Goal: Check status

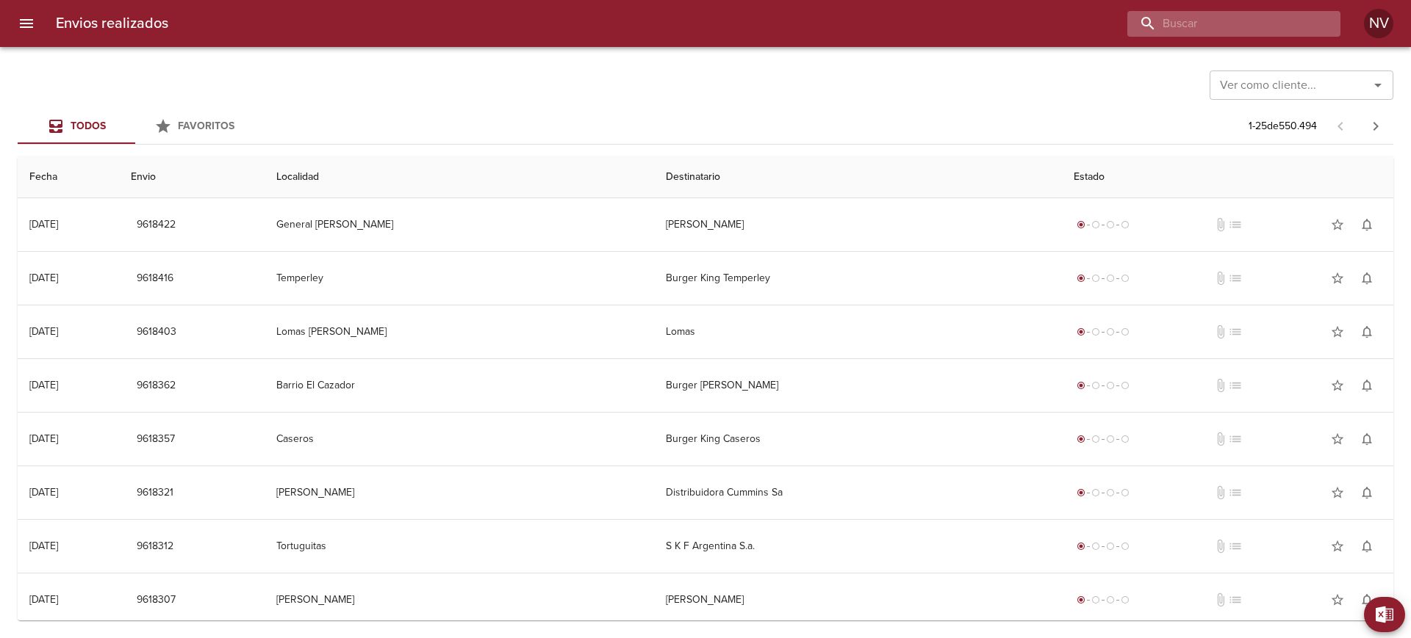
click at [1264, 24] on input "buscar" at bounding box center [1221, 24] width 188 height 26
paste input "9555825"
type input "9555825"
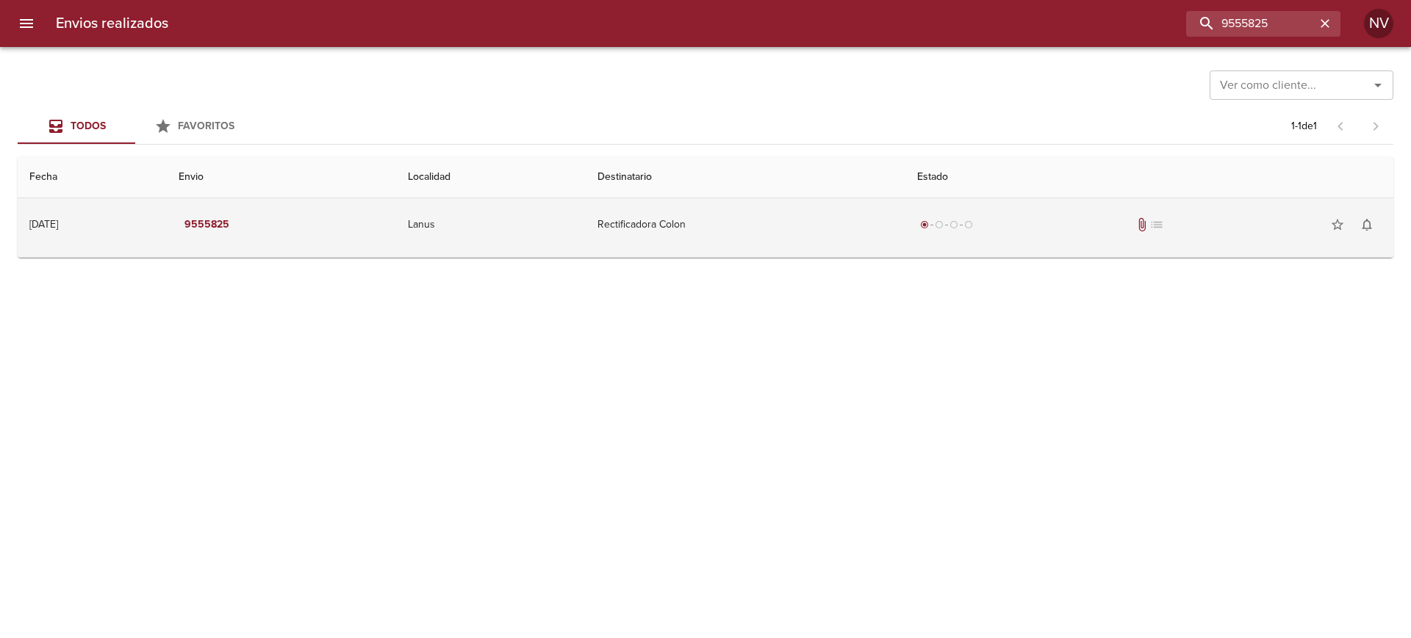
click at [880, 210] on td "Rectificadora Colon" at bounding box center [746, 224] width 320 height 53
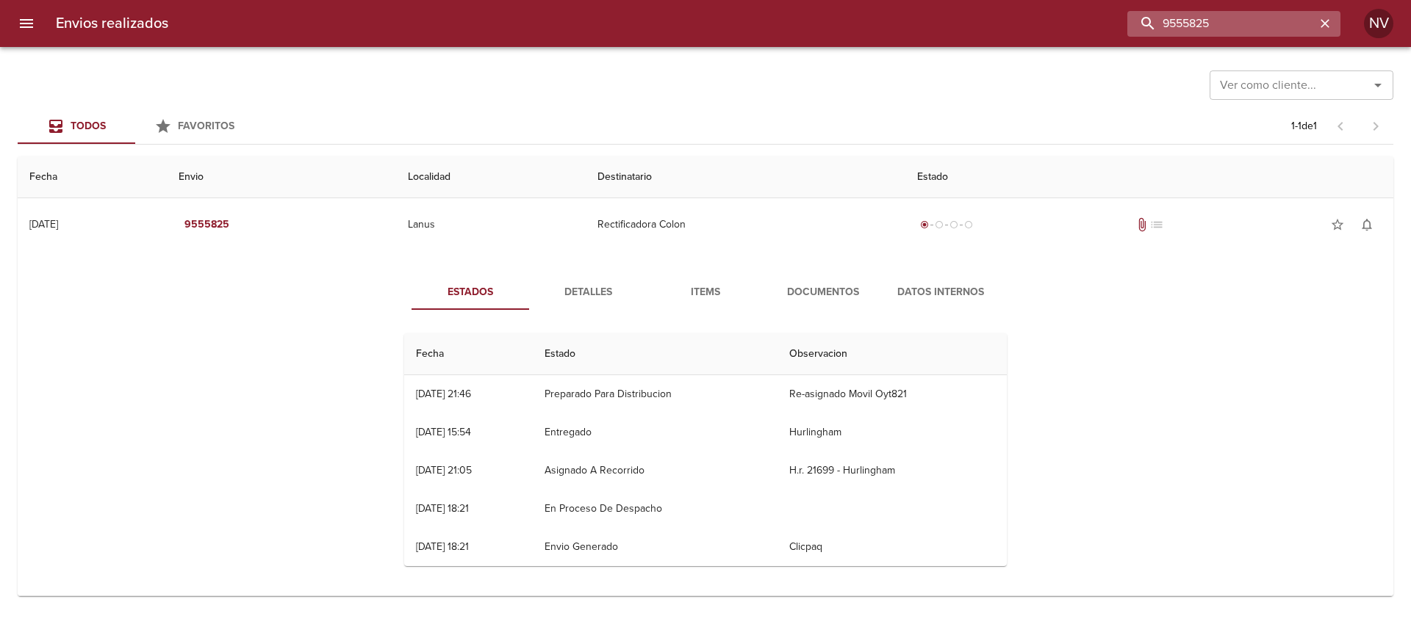
click at [1257, 21] on input "9555825" at bounding box center [1221, 24] width 188 height 26
drag, startPoint x: 1331, startPoint y: 18, endPoint x: 1322, endPoint y: 18, distance: 8.8
click at [1325, 18] on icon "button" at bounding box center [1324, 23] width 15 height 15
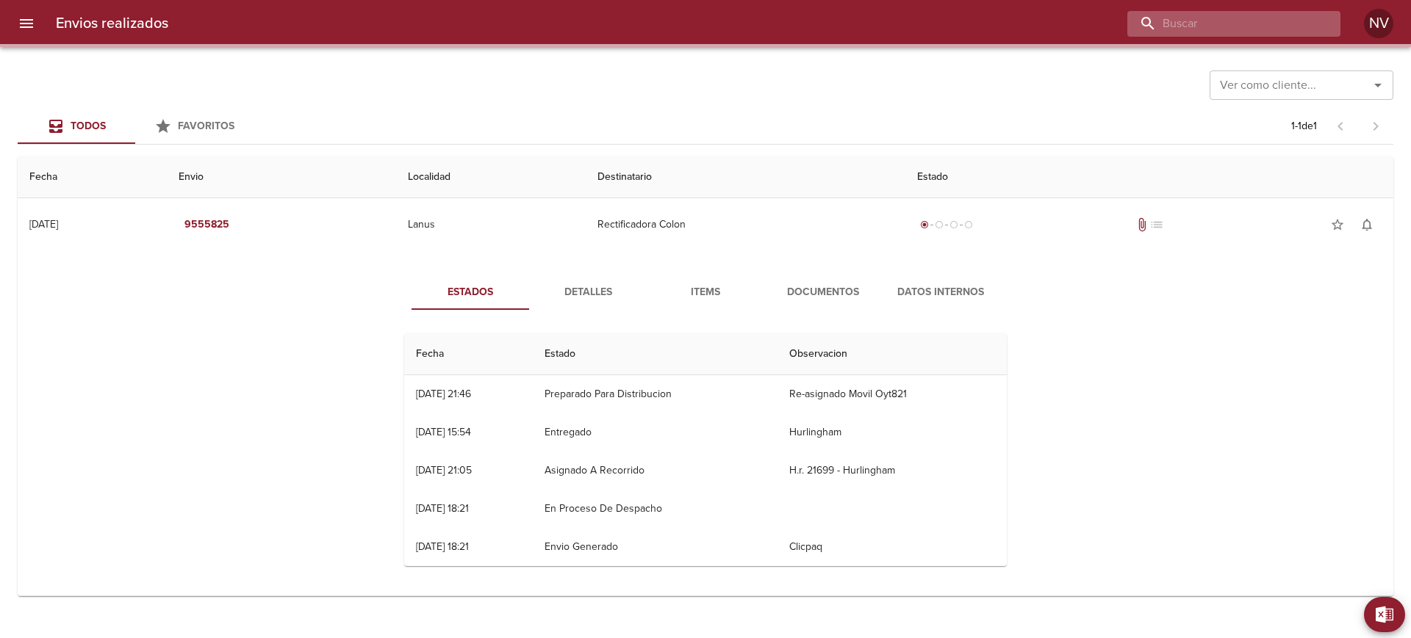
click at [1277, 24] on input "buscar" at bounding box center [1221, 24] width 188 height 26
paste input "[DATE] 21:05:31.710"
type input "[DATE] 21:05:31.710"
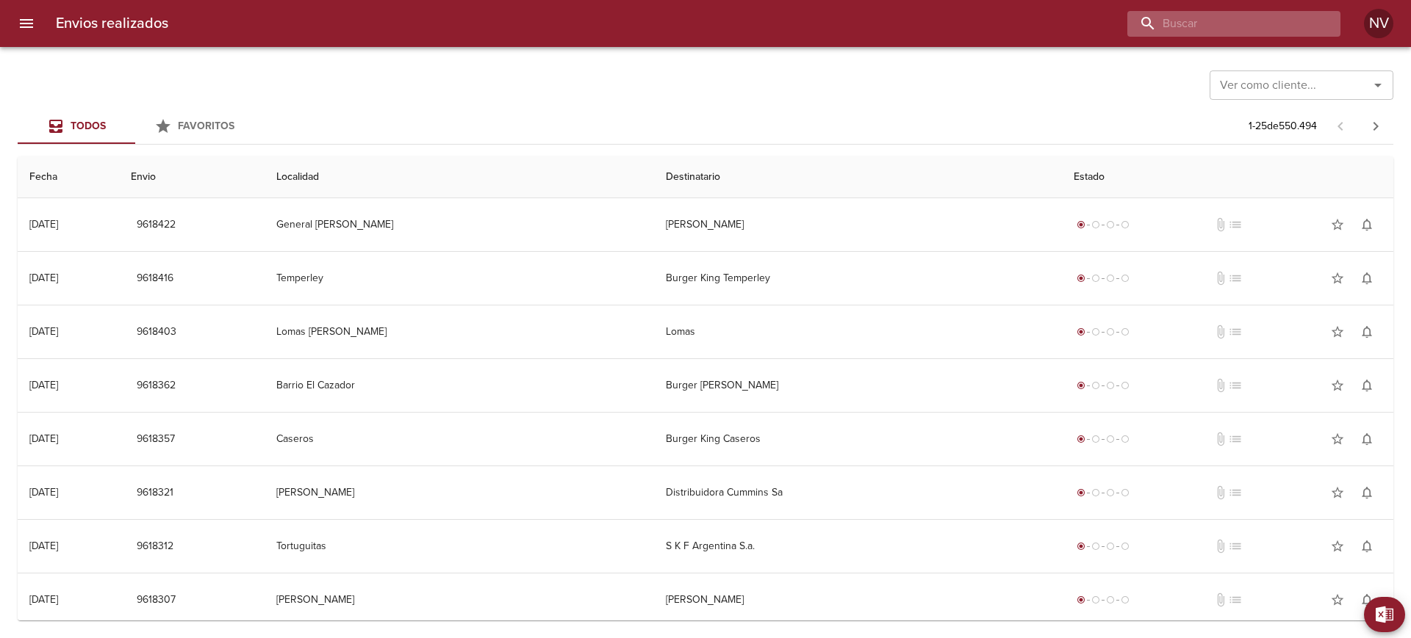
paste input "9555825"
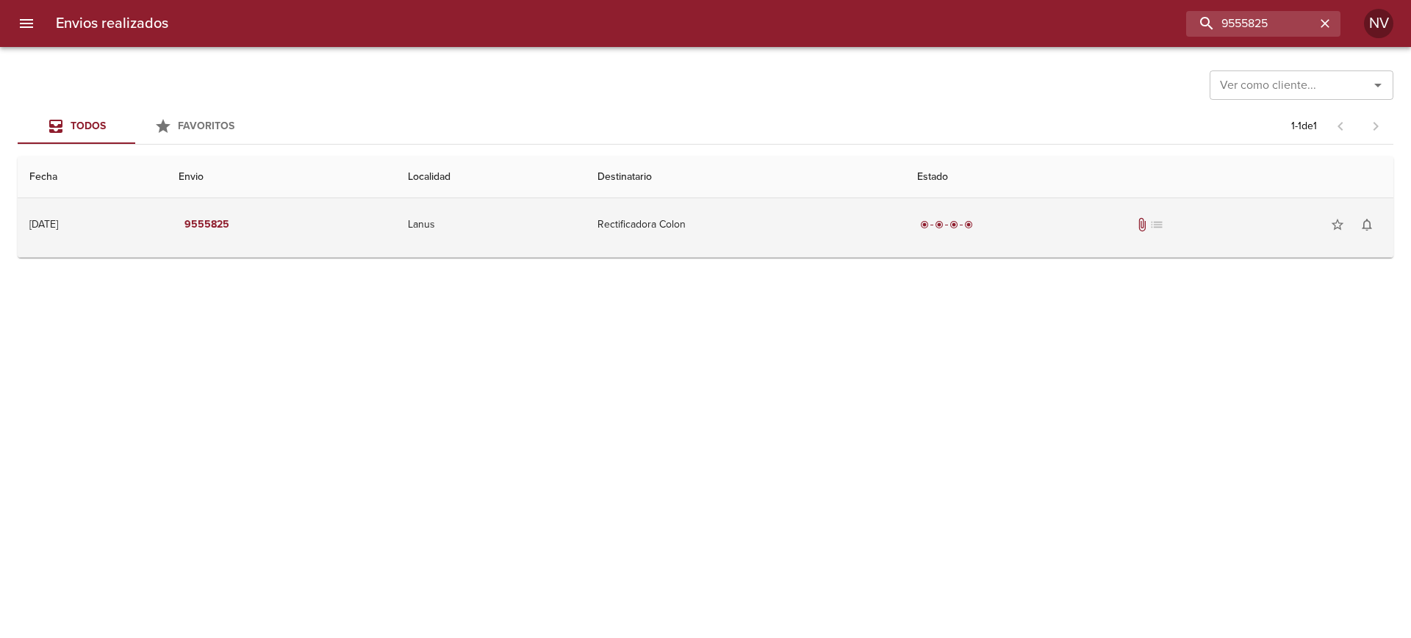
click at [854, 219] on td "Rectificadora Colon" at bounding box center [746, 224] width 320 height 53
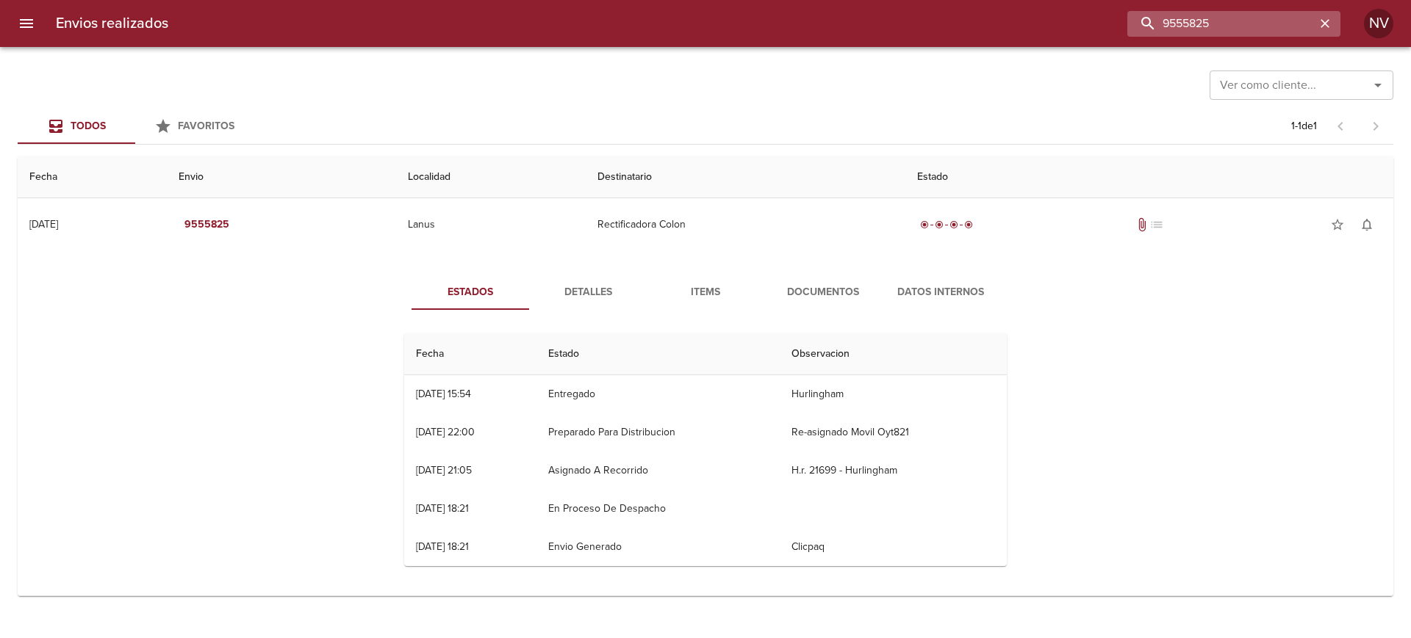
click at [1269, 25] on input "9555825" at bounding box center [1221, 24] width 188 height 26
paste input "51"
type input "9555851"
click at [1264, 28] on input "9555851" at bounding box center [1221, 24] width 188 height 26
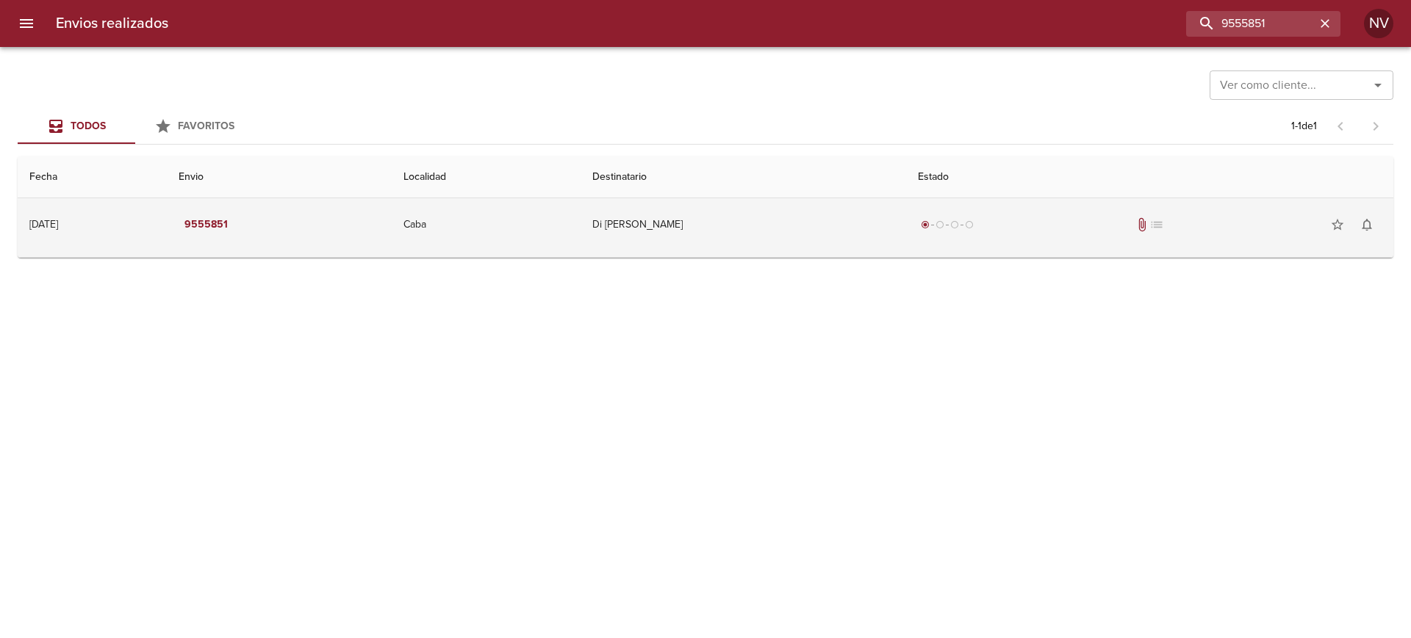
click at [710, 227] on td "Di [PERSON_NAME]" at bounding box center [742, 224] width 325 height 53
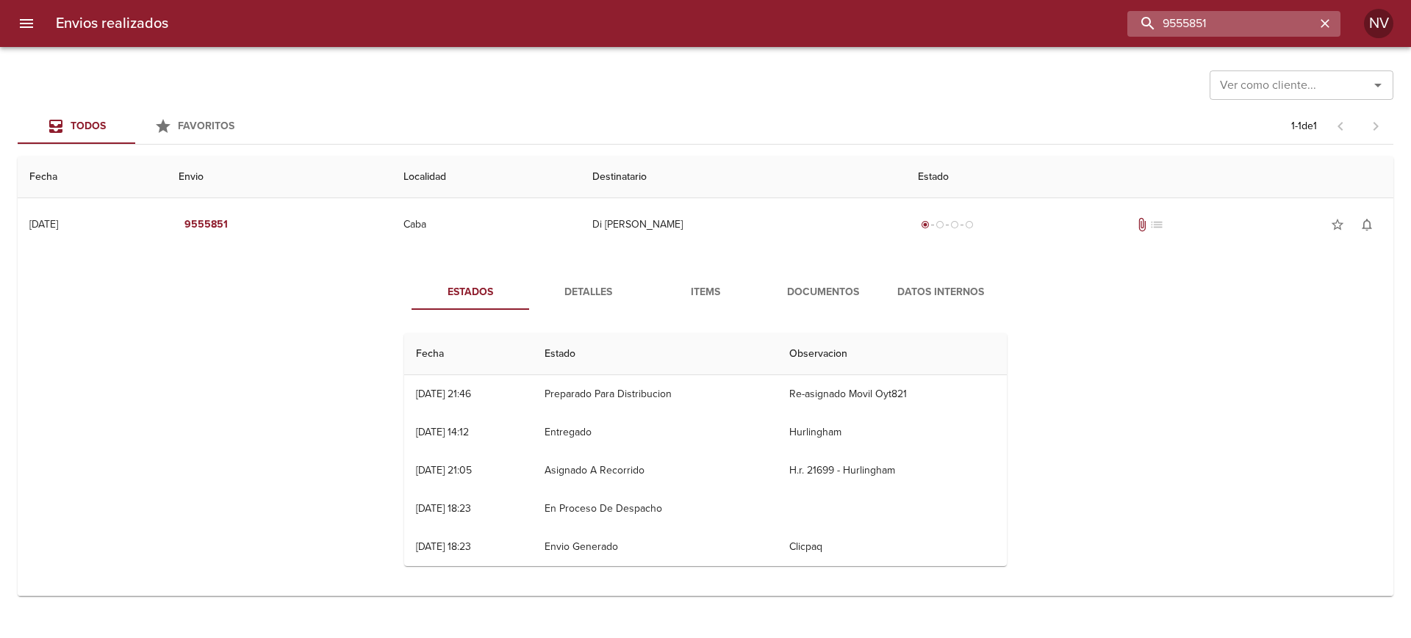
click at [1265, 29] on input "9555851" at bounding box center [1221, 24] width 188 height 26
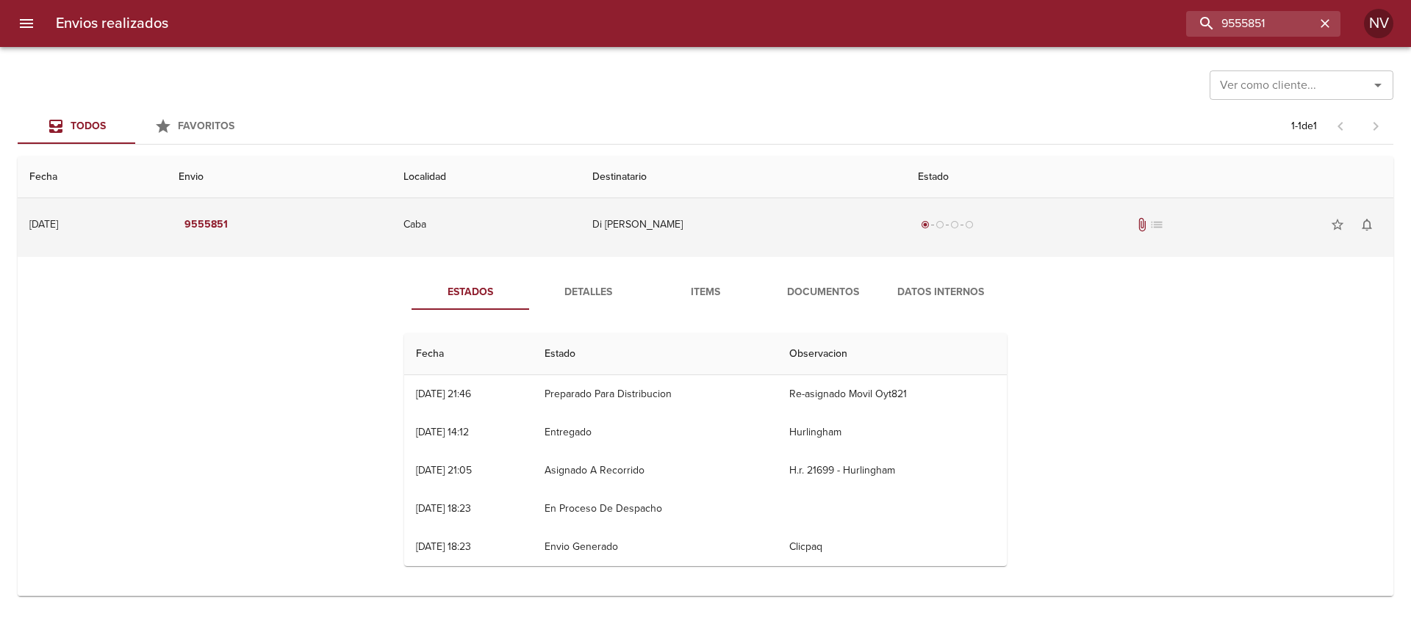
click at [1027, 226] on div "radio_button_checked radio_button_unchecked radio_button_unchecked radio_button…" at bounding box center [1150, 224] width 464 height 29
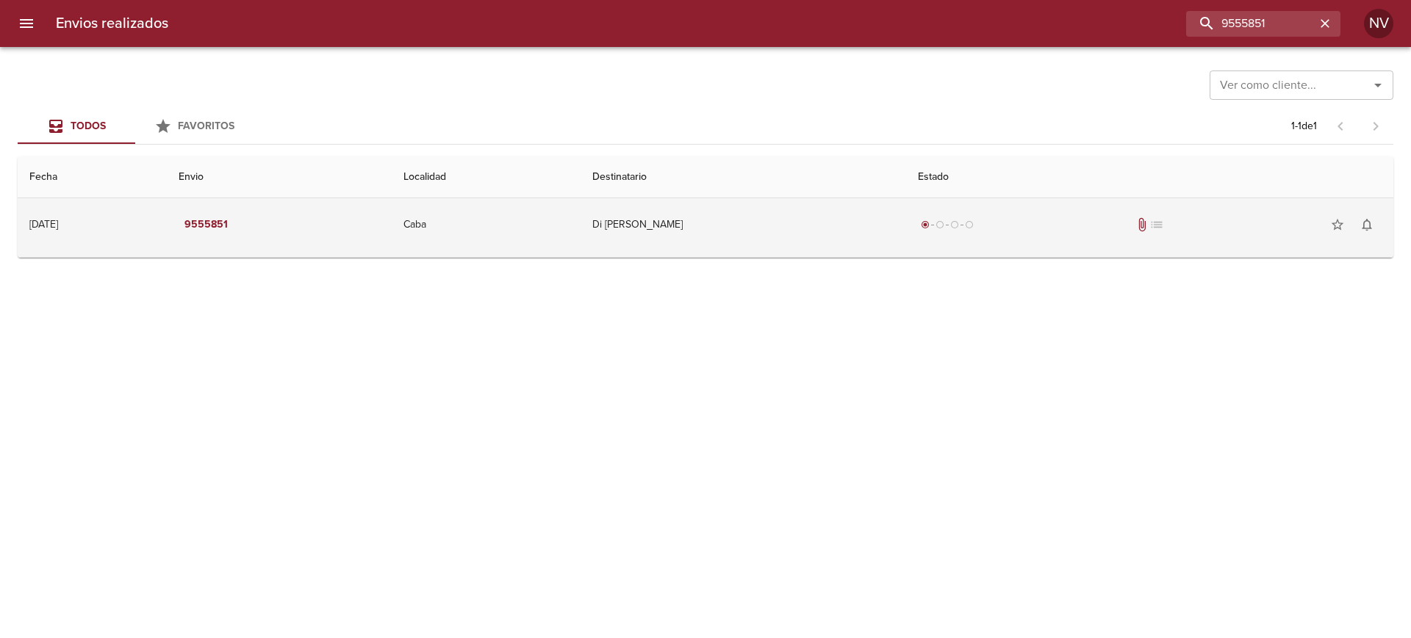
click at [1027, 226] on div "radio_button_checked radio_button_unchecked radio_button_unchecked radio_button…" at bounding box center [1150, 224] width 464 height 29
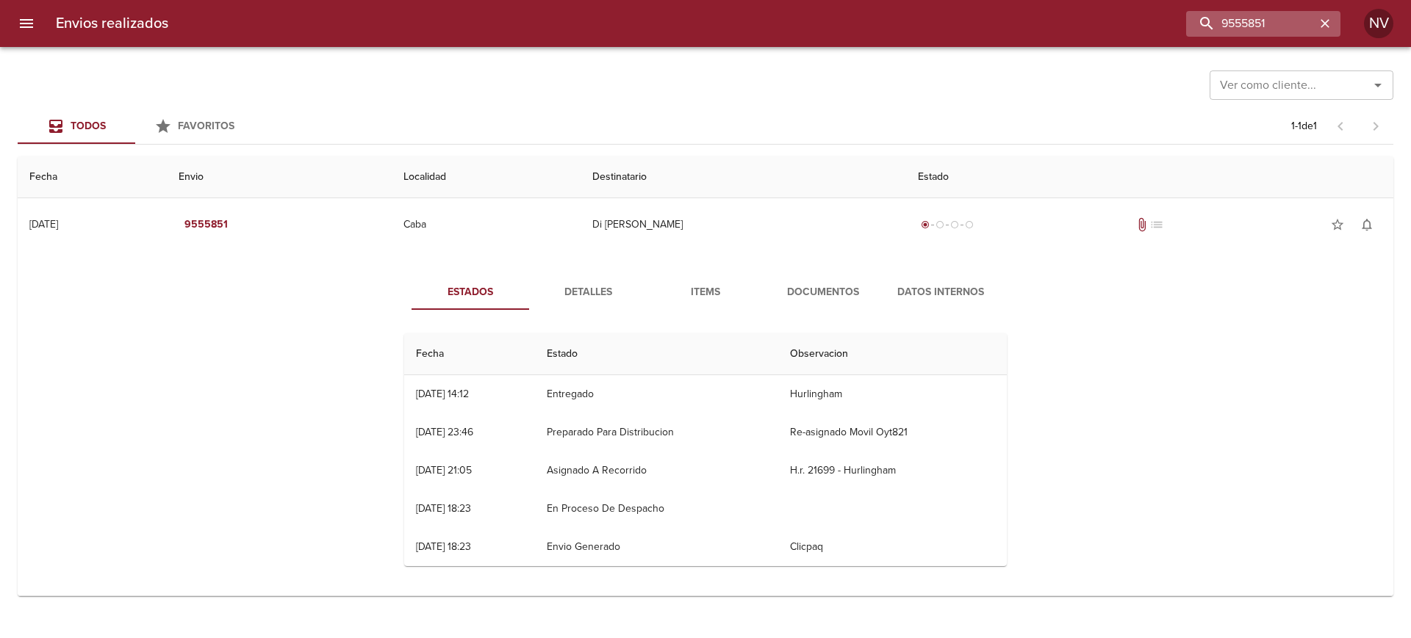
click at [1322, 20] on icon "button" at bounding box center [1324, 23] width 15 height 15
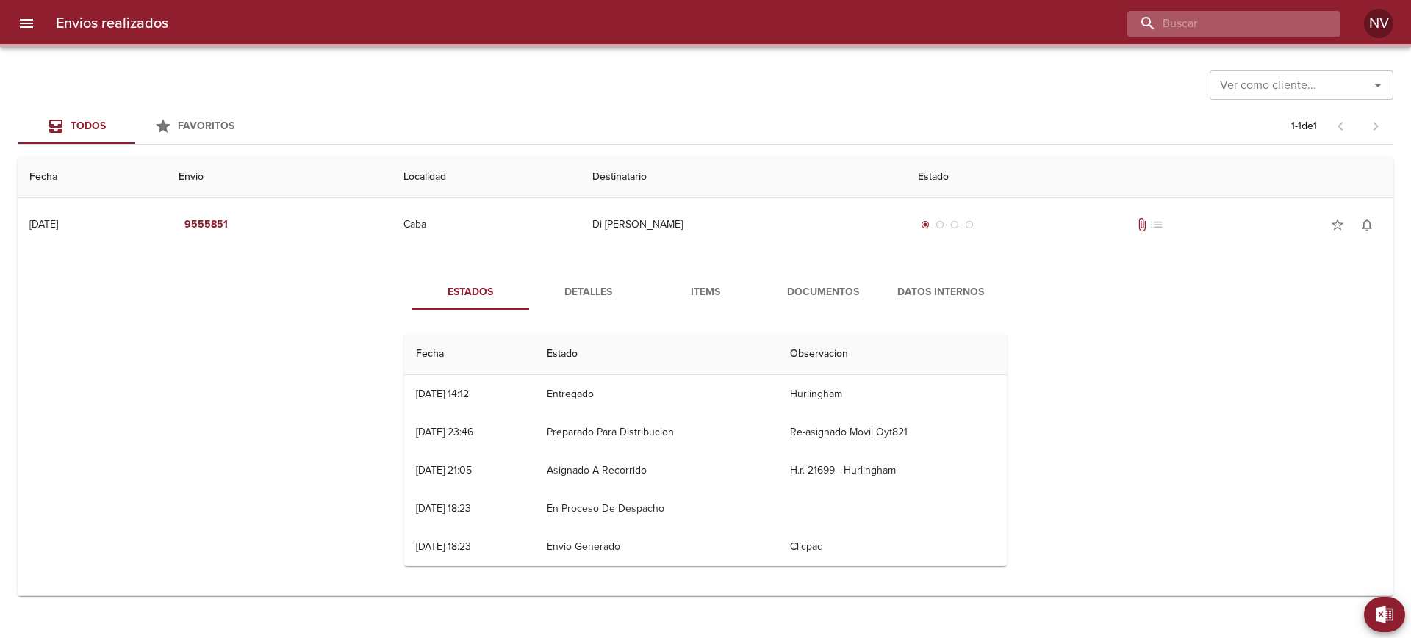
click at [1258, 18] on input "buscar" at bounding box center [1221, 24] width 188 height 26
paste input "9555851"
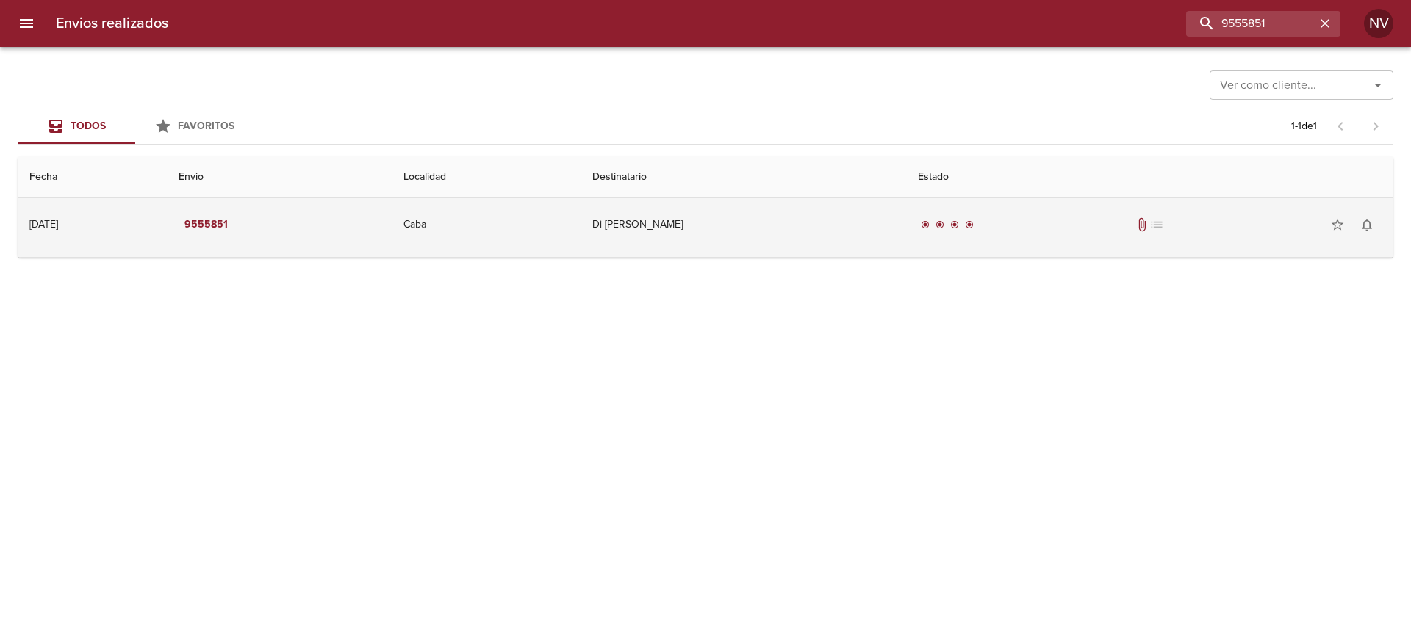
click at [818, 245] on td "Di [PERSON_NAME]" at bounding box center [742, 224] width 325 height 53
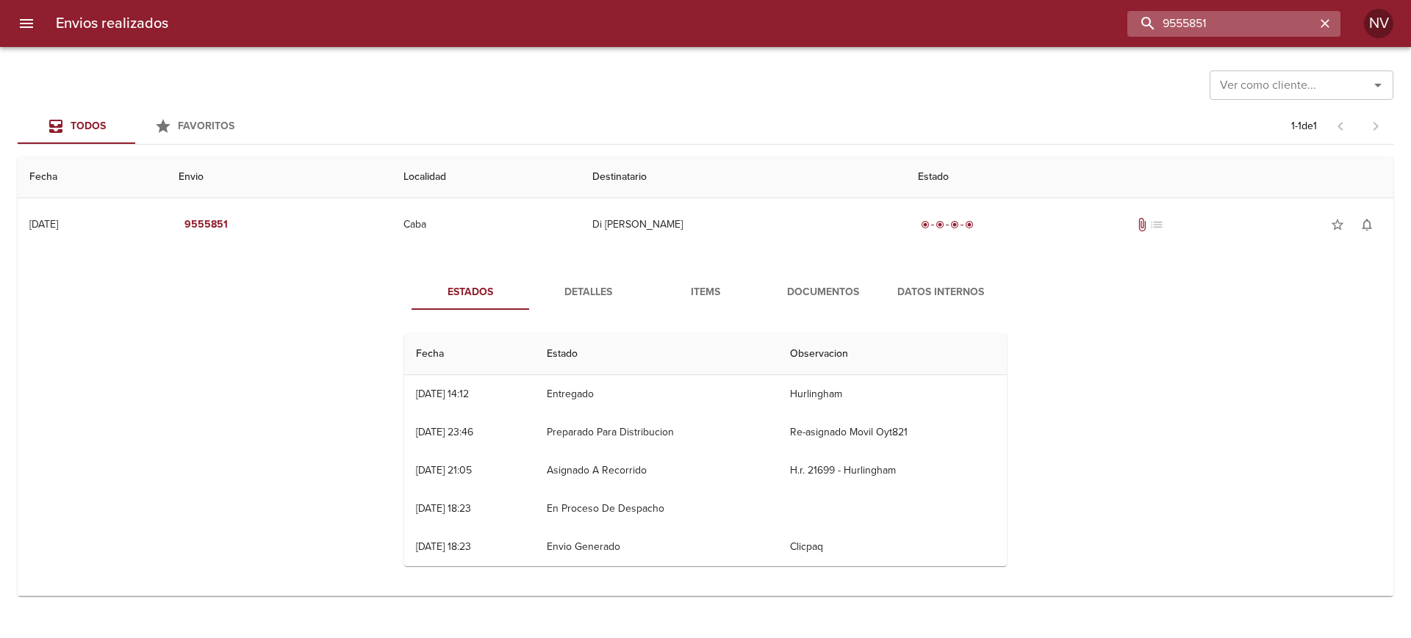
click at [1245, 29] on input "9555851" at bounding box center [1221, 24] width 188 height 26
paste input "25065"
type input "9525065"
click at [1245, 25] on input "9525065" at bounding box center [1221, 24] width 188 height 26
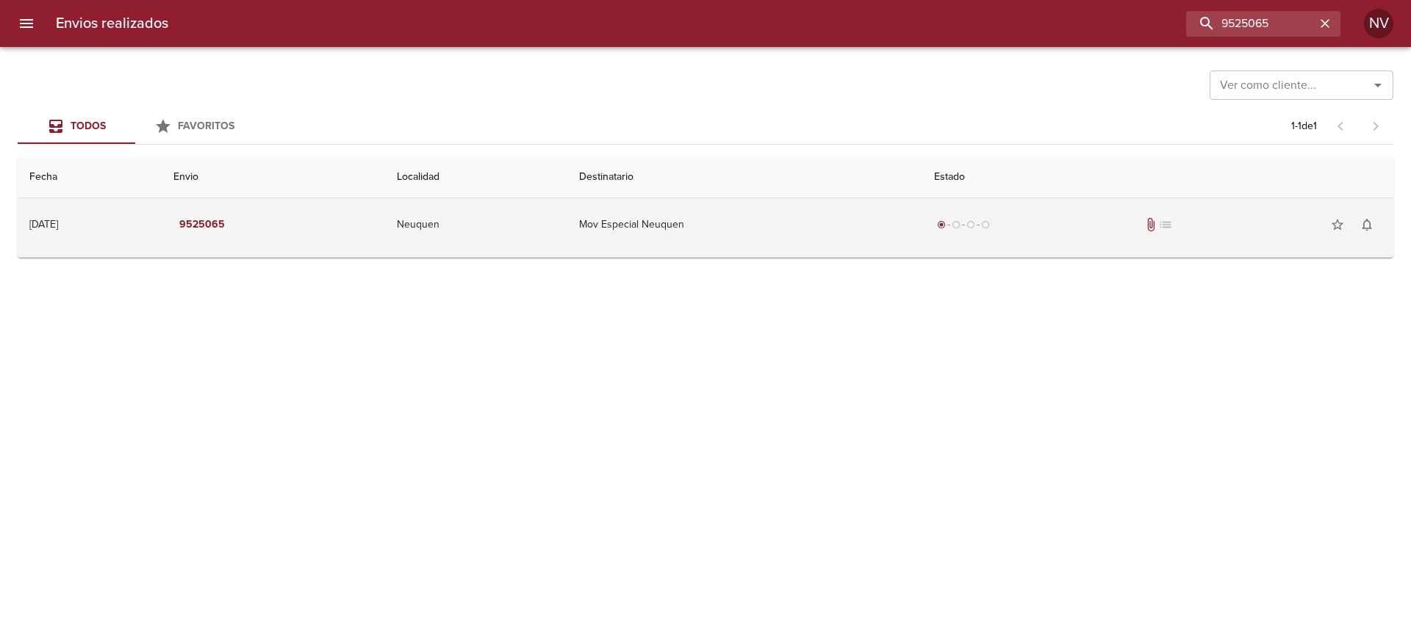
click at [873, 241] on td "Mov Especial Neuquen" at bounding box center [744, 224] width 355 height 53
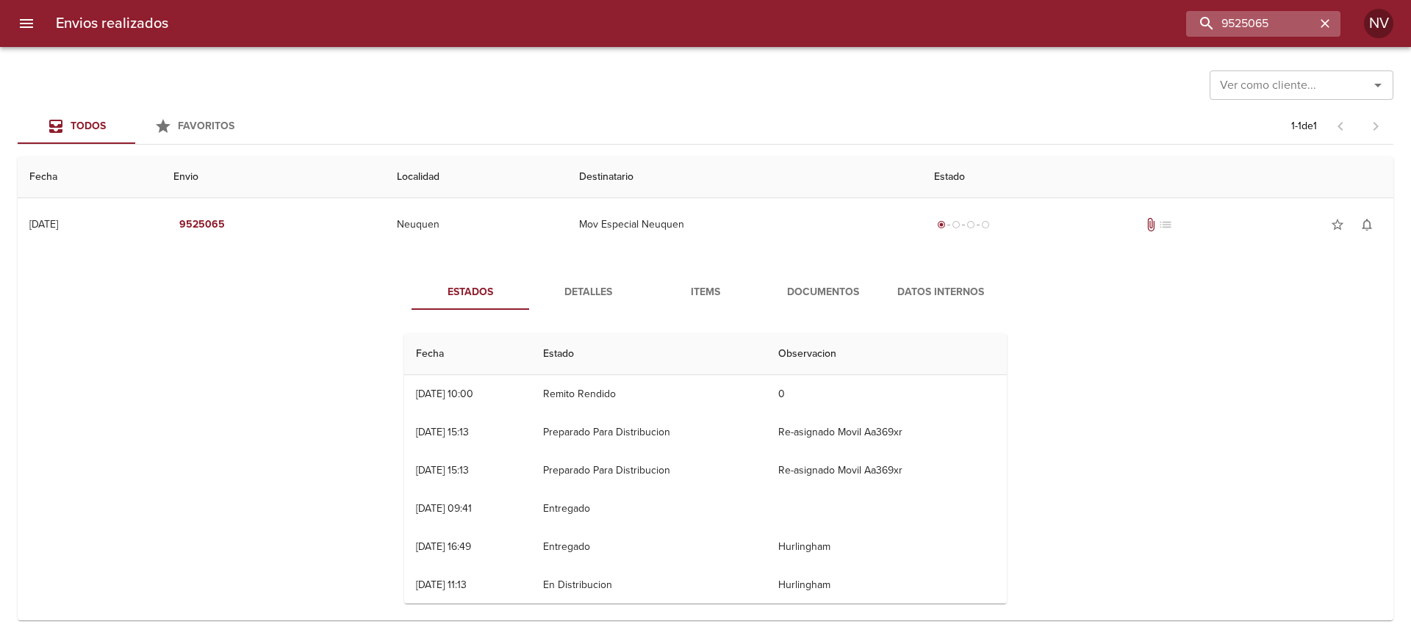
drag, startPoint x: 1323, startPoint y: 26, endPoint x: 1300, endPoint y: 18, distance: 24.4
click at [1322, 26] on icon "button" at bounding box center [1324, 23] width 15 height 15
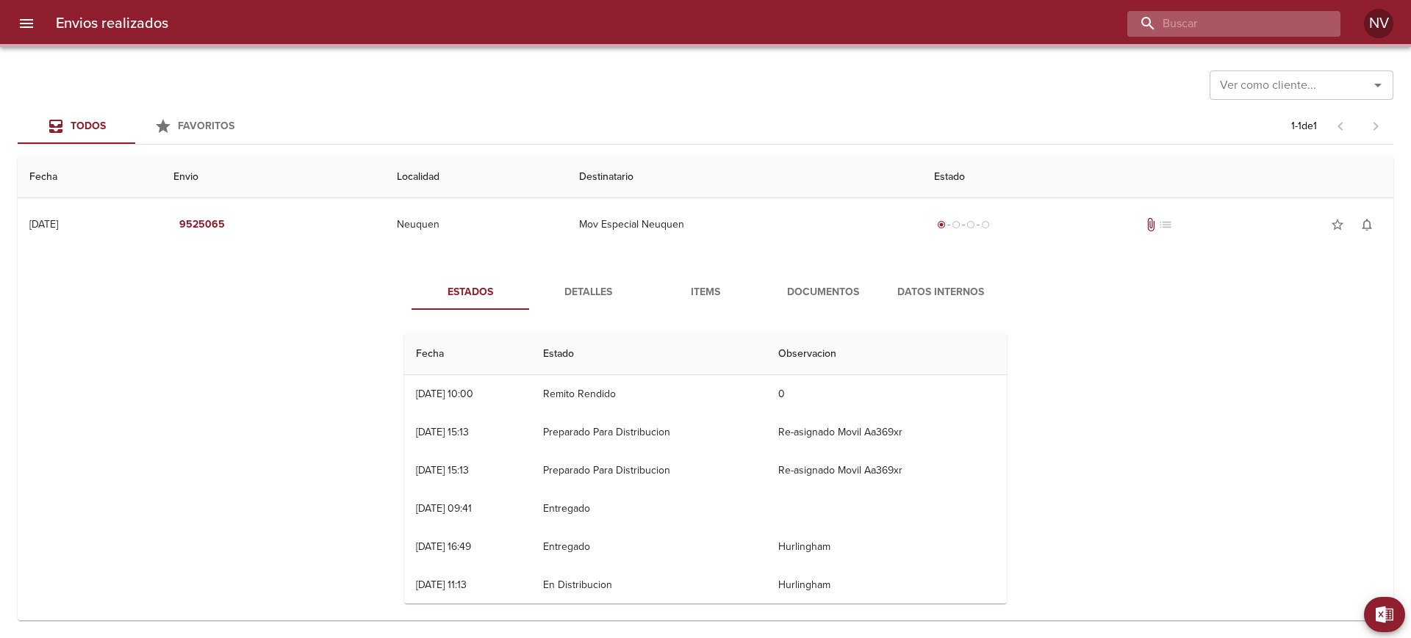
click at [1263, 17] on input "buscar" at bounding box center [1221, 24] width 188 height 26
paste input "9525065"
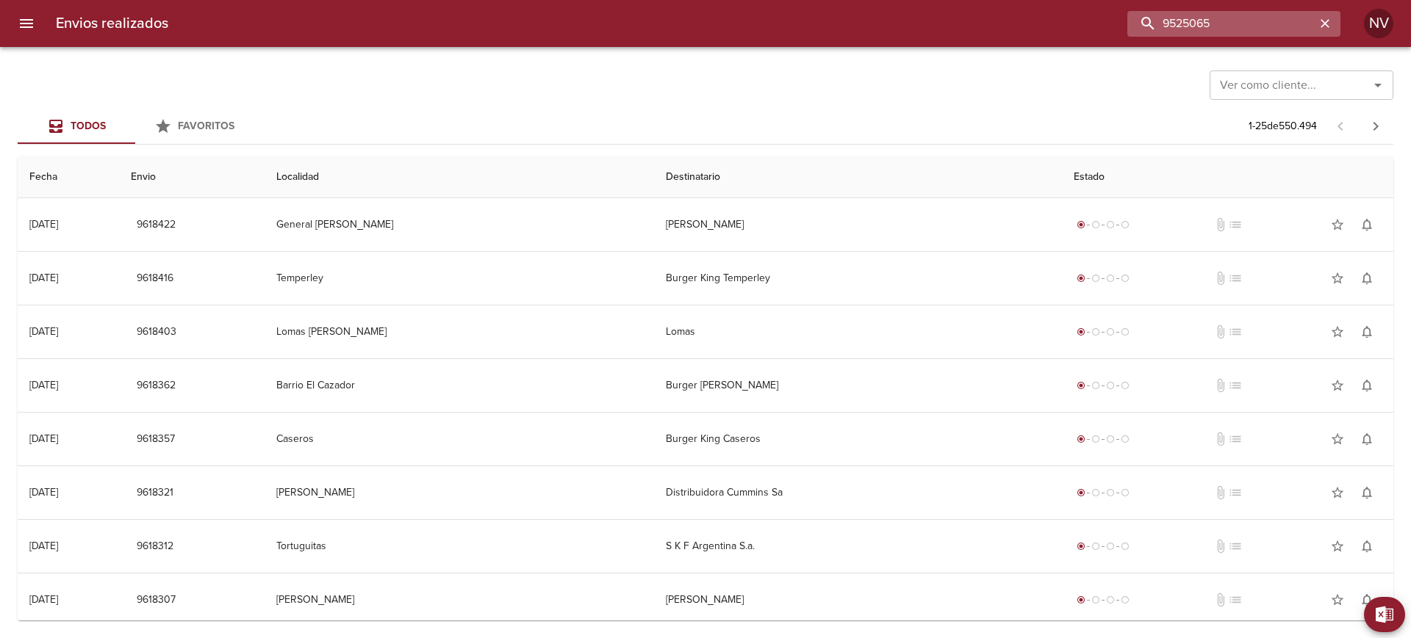
type input "9525065"
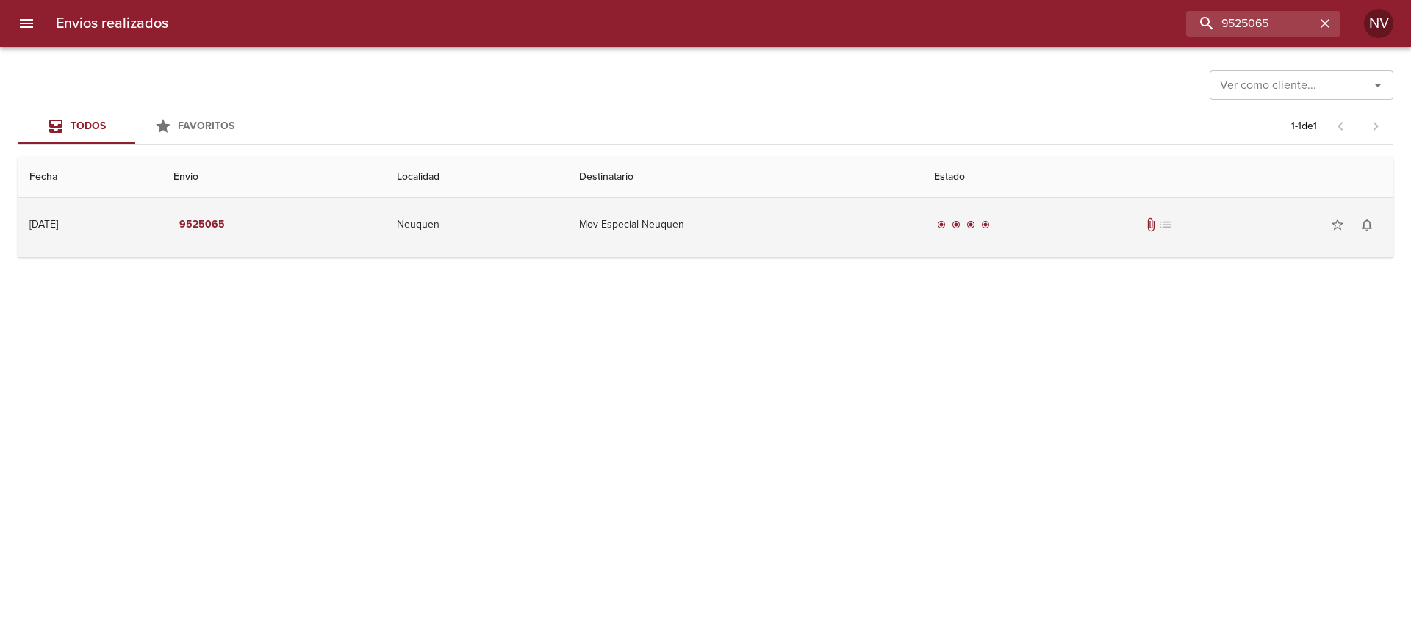
click at [1072, 224] on div "radio_button_checked radio_button_checked radio_button_checked radio_button_che…" at bounding box center [1157, 224] width 447 height 29
